Goal: Task Accomplishment & Management: Use online tool/utility

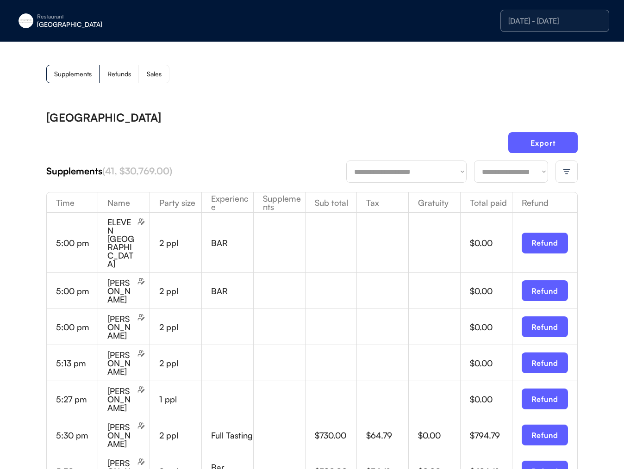
drag, startPoint x: 373, startPoint y: 121, endPoint x: 497, endPoint y: 129, distance: 124.8
click at [373, 121] on div "[GEOGRAPHIC_DATA]" at bounding box center [311, 117] width 531 height 11
click at [541, 137] on button "Export" at bounding box center [542, 142] width 69 height 21
drag, startPoint x: 473, startPoint y: 95, endPoint x: 539, endPoint y: 137, distance: 77.7
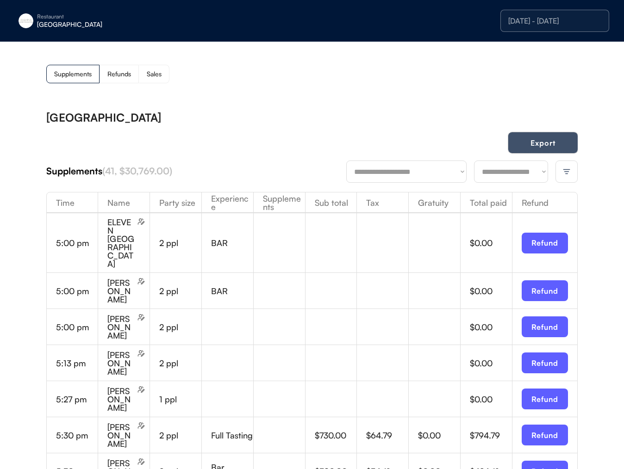
click at [541, 148] on button "Export" at bounding box center [542, 142] width 69 height 21
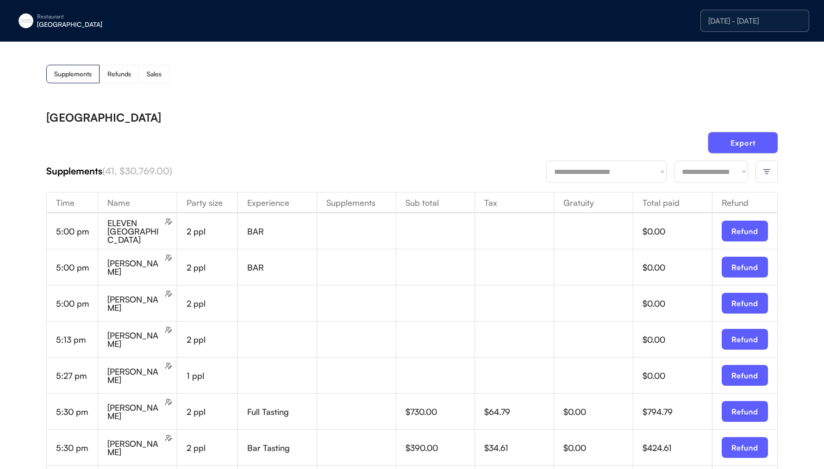
drag, startPoint x: 543, startPoint y: 52, endPoint x: 492, endPoint y: 9, distance: 67.0
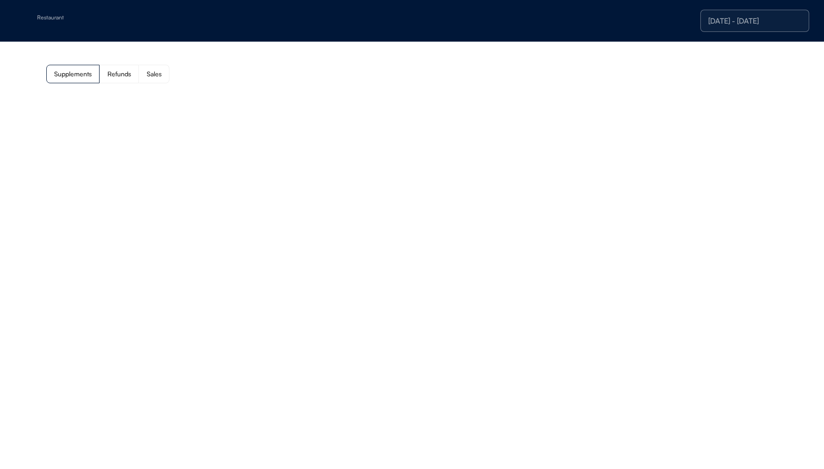
click at [368, 87] on div "**********" at bounding box center [412, 72] width 824 height 61
click at [642, 88] on div "**********" at bounding box center [412, 72] width 824 height 61
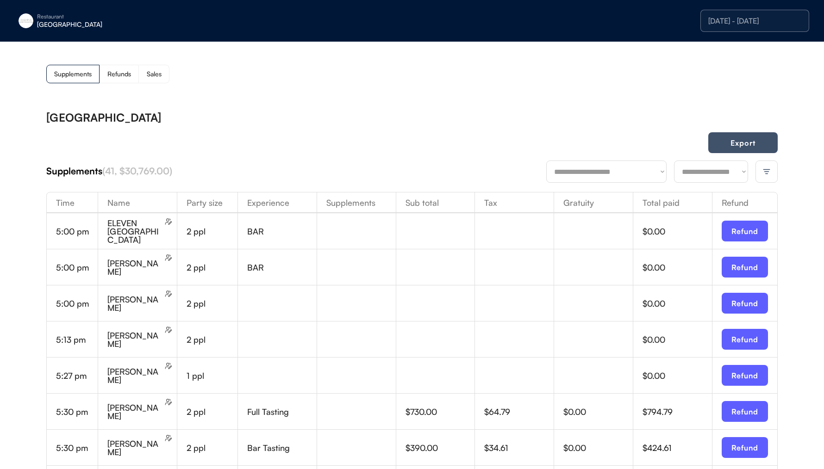
click at [737, 147] on button "Export" at bounding box center [742, 142] width 69 height 21
drag, startPoint x: 80, startPoint y: 22, endPoint x: 80, endPoint y: 30, distance: 7.9
click at [80, 24] on div "[GEOGRAPHIC_DATA]" at bounding box center [95, 24] width 117 height 6
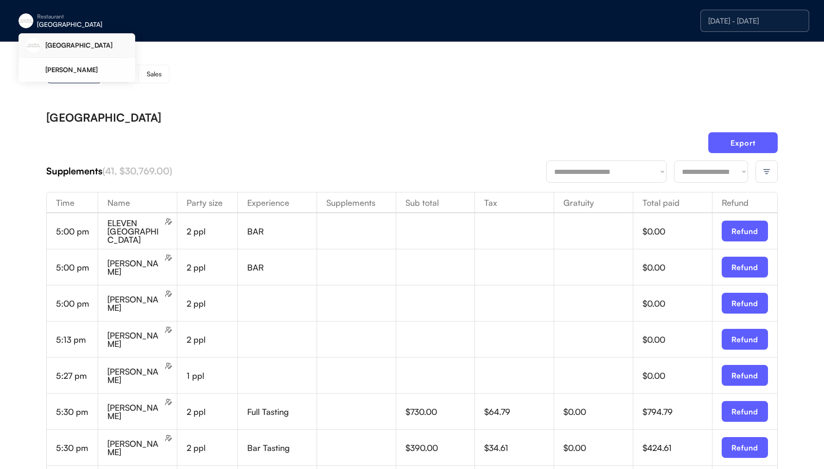
click at [51, 32] on div "Restaurant [GEOGRAPHIC_DATA] [DATE] - [DATE]" at bounding box center [412, 21] width 824 height 42
click at [67, 27] on div "[GEOGRAPHIC_DATA]" at bounding box center [95, 24] width 117 height 6
click at [69, 70] on div "[PERSON_NAME]" at bounding box center [86, 70] width 82 height 6
drag, startPoint x: 347, startPoint y: 75, endPoint x: 349, endPoint y: 80, distance: 5.2
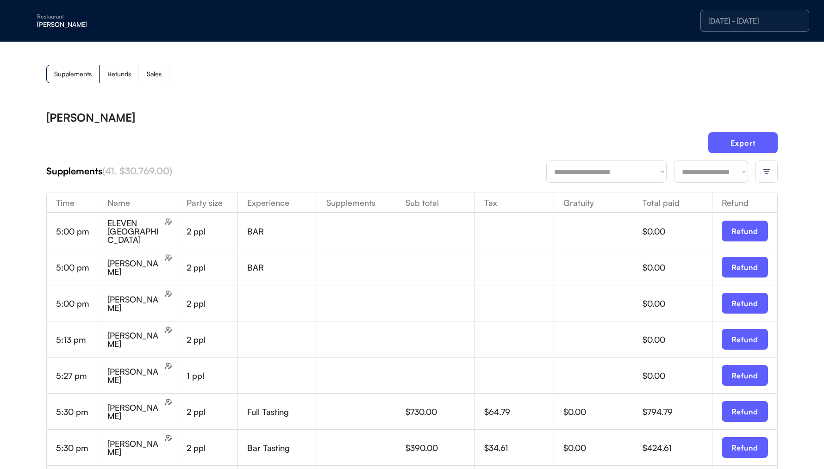
click at [347, 75] on div "Supplements Refunds Sales" at bounding box center [411, 74] width 731 height 19
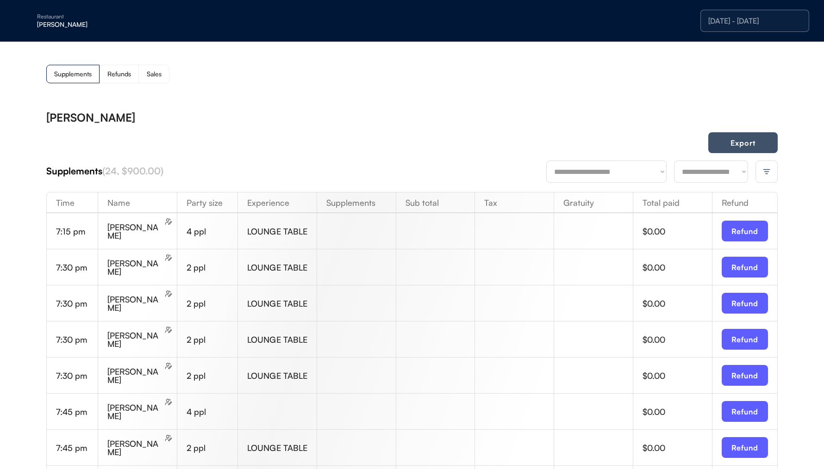
click at [727, 142] on button "Export" at bounding box center [742, 142] width 69 height 21
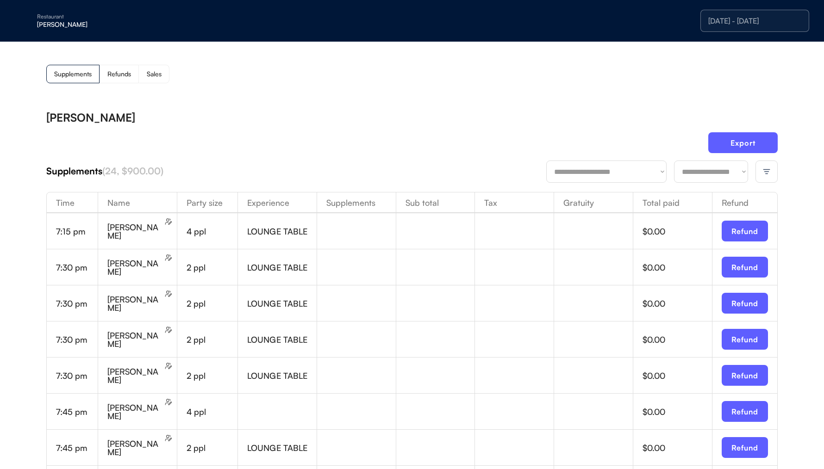
click at [765, 171] on img at bounding box center [766, 172] width 8 height 8
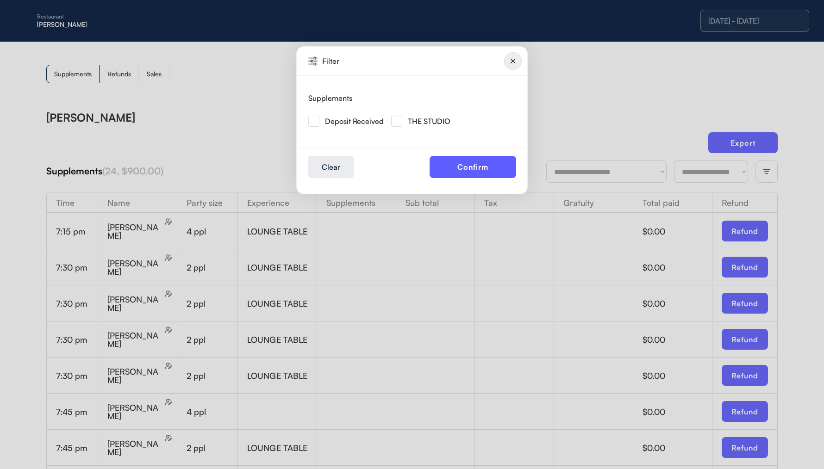
click at [659, 108] on div at bounding box center [412, 234] width 824 height 469
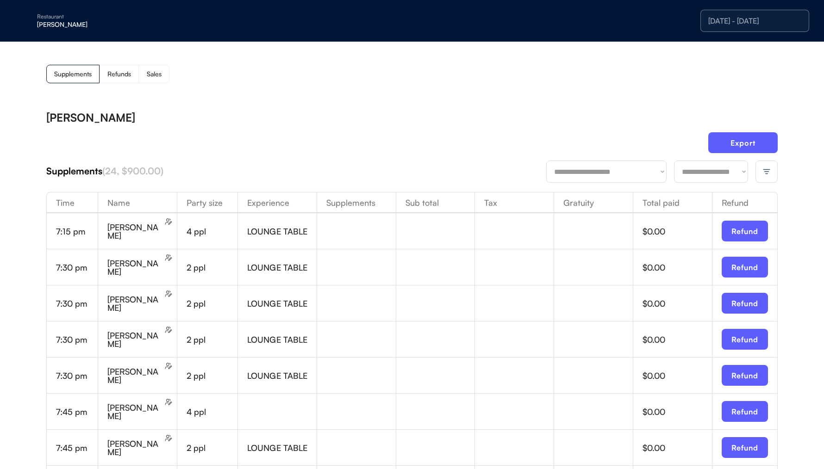
click at [771, 170] on div at bounding box center [766, 172] width 22 height 22
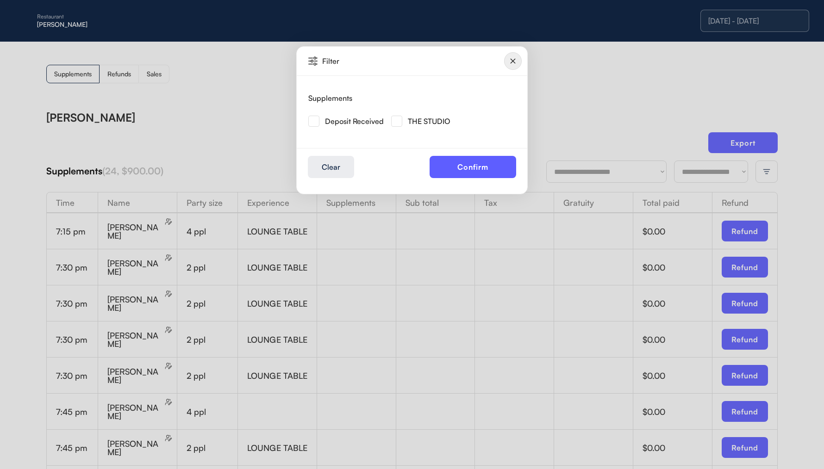
click at [399, 114] on div "THE STUDIO" at bounding box center [424, 121] width 66 height 17
drag, startPoint x: 400, startPoint y: 123, endPoint x: 512, endPoint y: 177, distance: 124.4
click at [400, 123] on img at bounding box center [396, 121] width 11 height 11
click at [486, 159] on button "Confirm" at bounding box center [472, 167] width 87 height 22
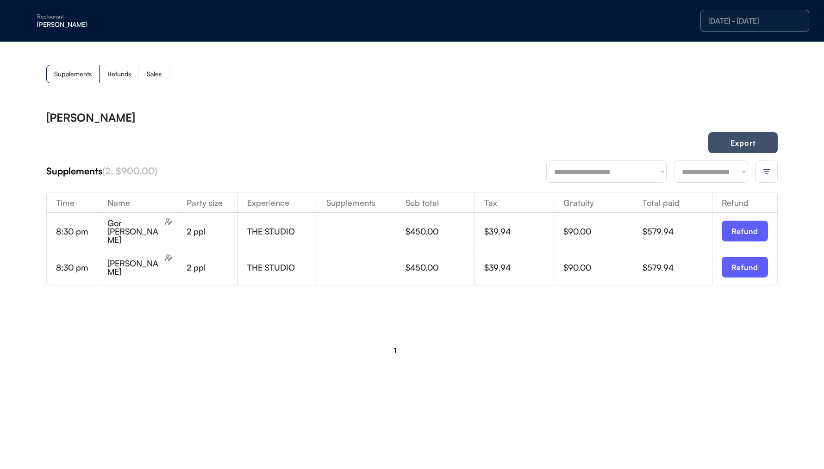
click at [758, 147] on button "Export" at bounding box center [742, 142] width 69 height 21
